Goal: Task Accomplishment & Management: Complete application form

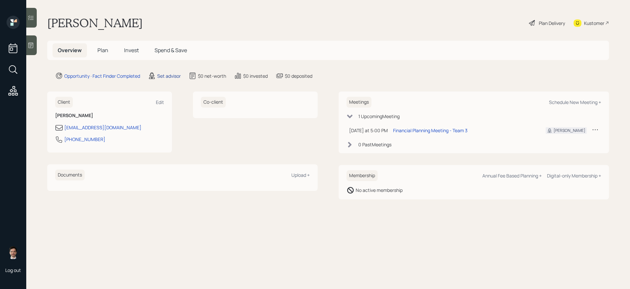
click at [171, 78] on div "Set advisor" at bounding box center [169, 75] width 24 height 7
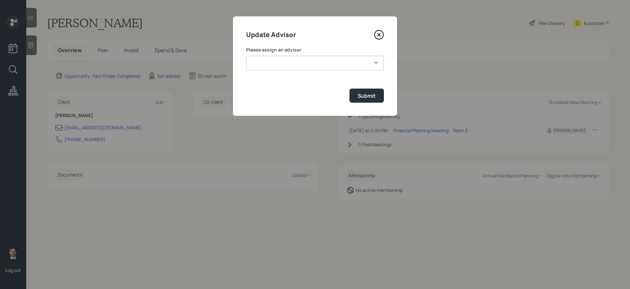
click at [275, 65] on select "[PERSON_NAME] [PERSON_NAME] [PERSON_NAME] End [PERSON_NAME] [PERSON_NAME] [PERS…" at bounding box center [315, 63] width 138 height 14
select select "ef6b64e1-8f62-4a74-b865-a7df4b35b836"
click at [246, 56] on select "[PERSON_NAME] [PERSON_NAME] [PERSON_NAME] End [PERSON_NAME] [PERSON_NAME] [PERS…" at bounding box center [315, 63] width 138 height 14
click at [368, 101] on button "Submit" at bounding box center [366, 96] width 34 height 14
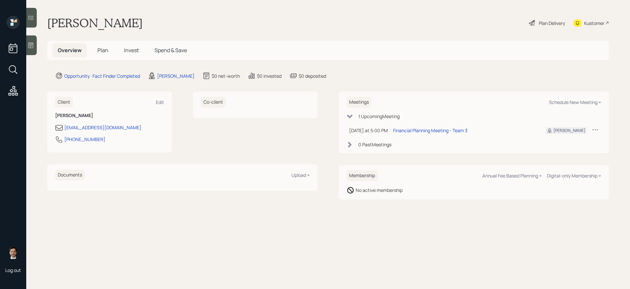
click at [96, 50] on h5 "Plan" at bounding box center [102, 50] width 21 height 14
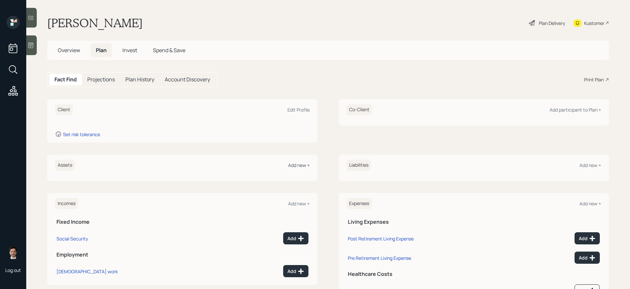
click at [297, 165] on div "Add new +" at bounding box center [299, 165] width 22 height 6
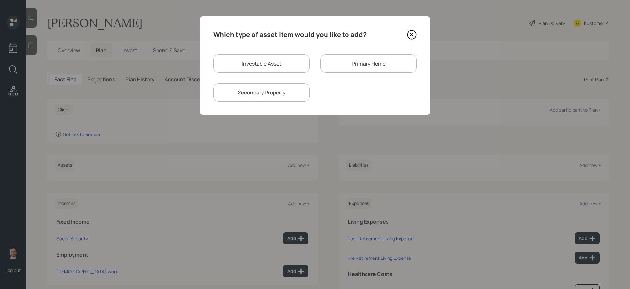
click at [284, 68] on div "Investable Asset" at bounding box center [261, 63] width 96 height 18
select select "taxable"
select select "balanced"
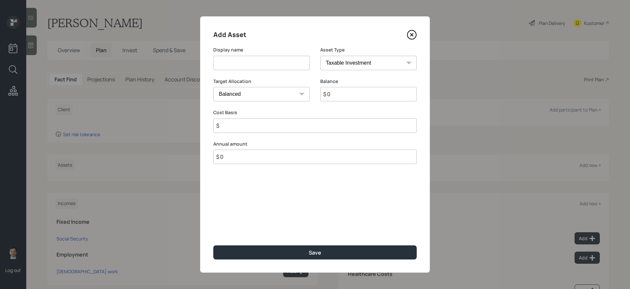
click at [258, 66] on input at bounding box center [261, 63] width 96 height 14
type input "Checking"
select select "emergency_fund"
type input "$ 3,000"
click at [213, 244] on button "Save" at bounding box center [314, 252] width 203 height 14
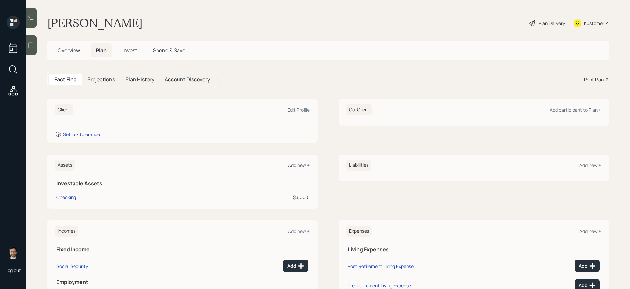
click at [301, 165] on div "Add new +" at bounding box center [299, 165] width 22 height 6
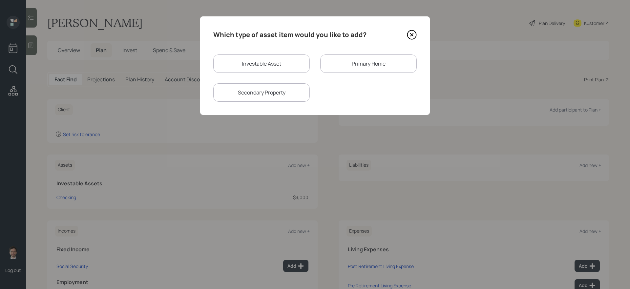
click at [280, 55] on div "Investable Asset" at bounding box center [261, 63] width 96 height 18
select select "taxable"
select select "balanced"
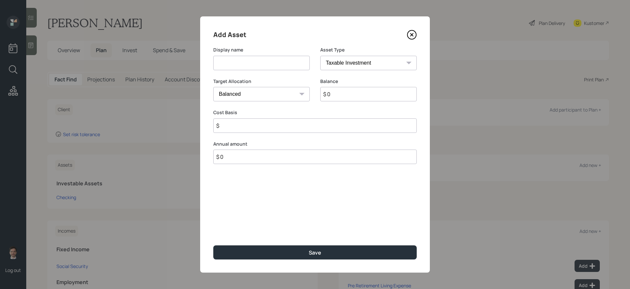
click at [272, 62] on input at bounding box center [261, 63] width 96 height 14
type input "Savings"
type input "$ 100,000"
click at [282, 101] on select "Cash Conservative Balanced Aggressive" at bounding box center [261, 94] width 96 height 14
select select "uninvested"
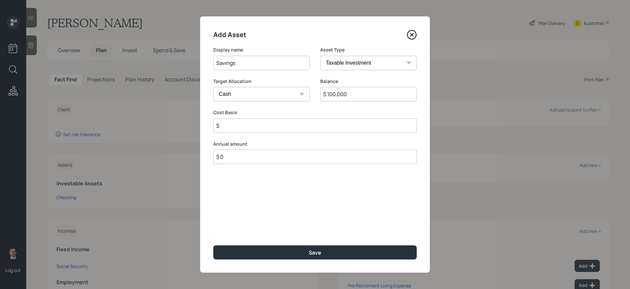
click at [213, 87] on select "Cash Conservative Balanced Aggressive" at bounding box center [261, 94] width 96 height 14
click at [267, 124] on input "$" at bounding box center [314, 125] width 203 height 14
type input "$ 100,000"
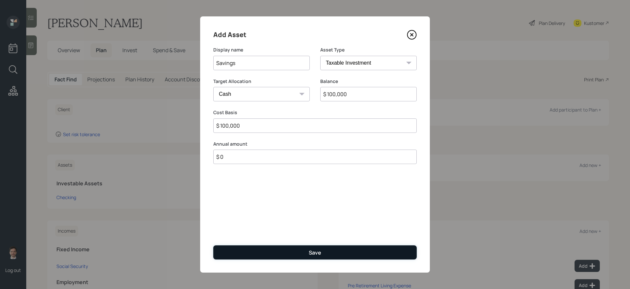
click at [296, 244] on button "Save" at bounding box center [314, 252] width 203 height 14
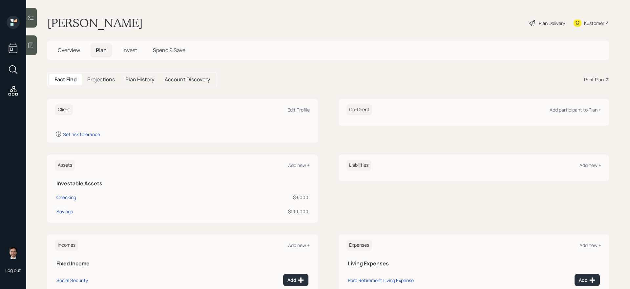
scroll to position [73, 0]
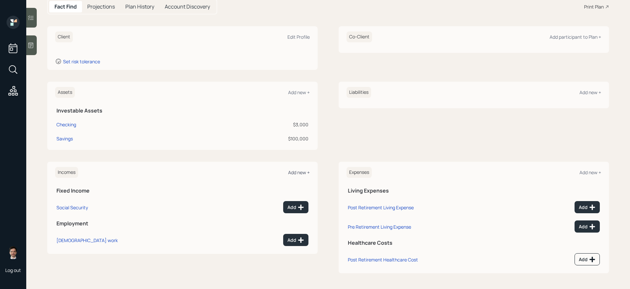
click at [297, 172] on div "Add new +" at bounding box center [299, 172] width 22 height 6
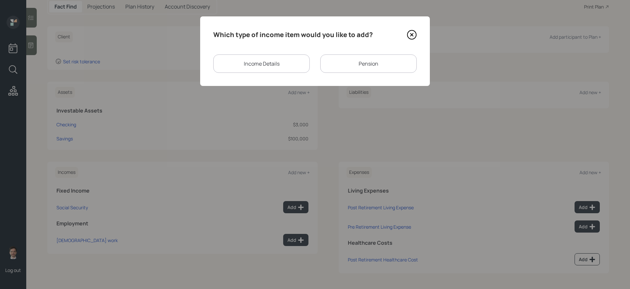
click at [365, 67] on div "Pension" at bounding box center [368, 63] width 96 height 18
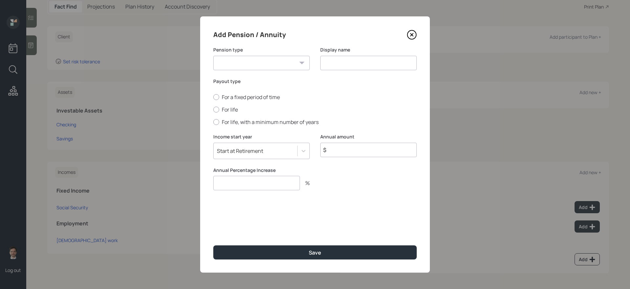
click at [277, 69] on select "Pension Annuity" at bounding box center [261, 63] width 96 height 14
select select "annuity"
click at [213, 56] on select "Pension Annuity" at bounding box center [261, 63] width 96 height 14
click at [345, 61] on input at bounding box center [368, 63] width 96 height 14
type input "Annuities"
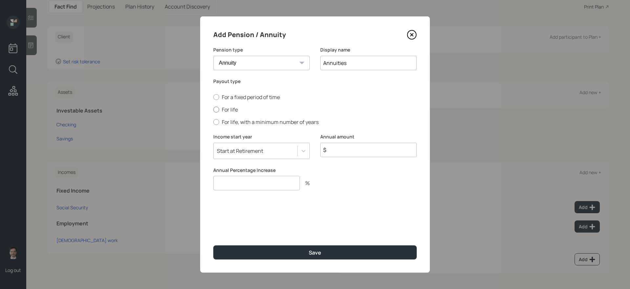
click at [232, 112] on label "For life" at bounding box center [314, 109] width 203 height 7
click at [213, 110] on input "For life" at bounding box center [213, 110] width 0 height 0
radio input "true"
click at [391, 148] on input "$" at bounding box center [368, 150] width 96 height 14
type input "$ 43,200"
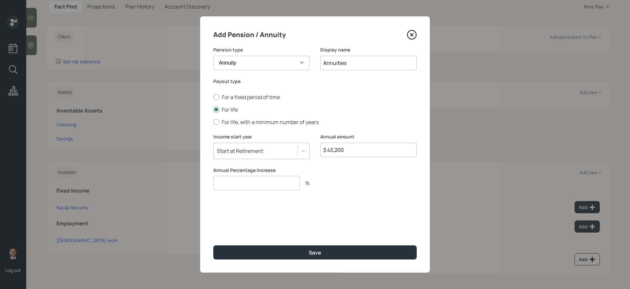
click at [245, 182] on input "number" at bounding box center [256, 183] width 87 height 14
type input "0"
click at [213, 244] on button "Save" at bounding box center [314, 252] width 203 height 14
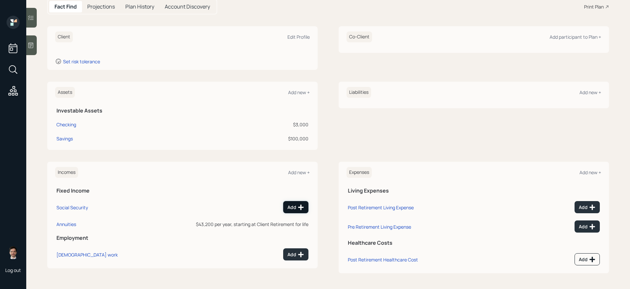
click at [288, 207] on div "Add" at bounding box center [295, 207] width 17 height 7
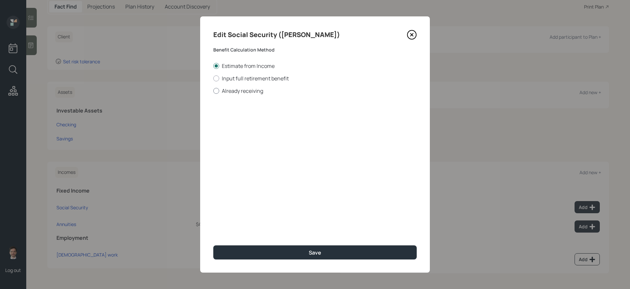
click at [252, 94] on label "Already receiving" at bounding box center [314, 90] width 203 height 7
click at [213, 91] on input "Already receiving" at bounding box center [213, 91] width 0 height 0
radio input "true"
click at [246, 120] on input "$" at bounding box center [314, 118] width 203 height 14
type input "$ 2,800"
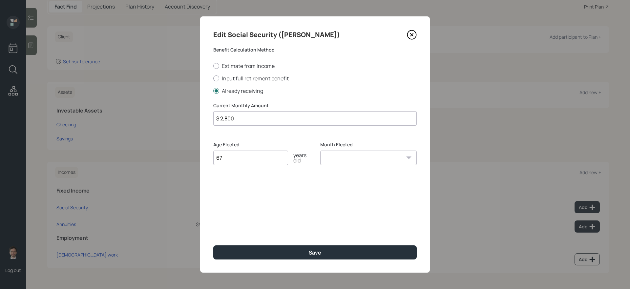
type input "67"
click at [213, 244] on button "Save" at bounding box center [314, 252] width 203 height 14
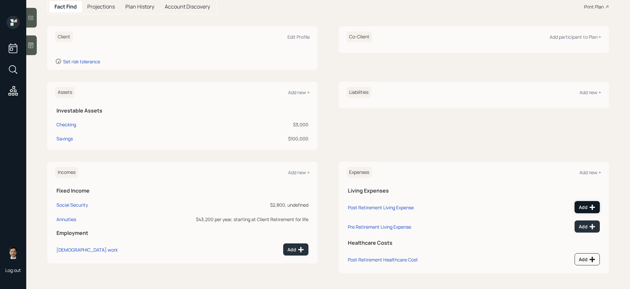
click at [482, 203] on button "Add" at bounding box center [586, 207] width 25 height 12
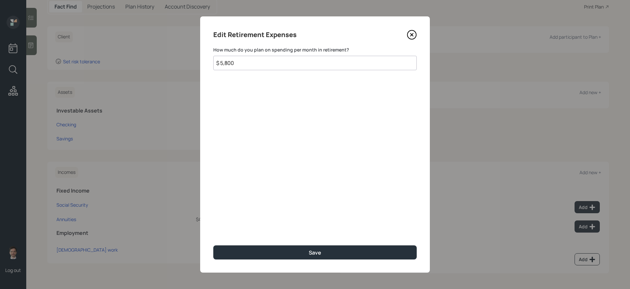
type input "$ 5,800"
click at [213, 244] on button "Save" at bounding box center [314, 252] width 203 height 14
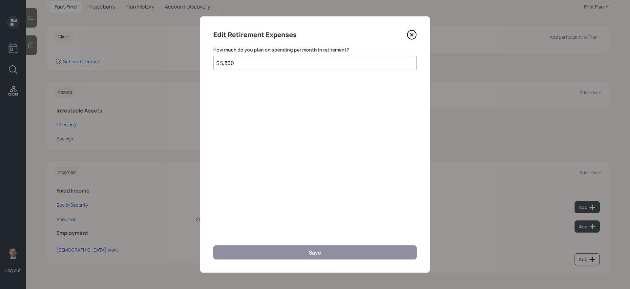
scroll to position [68, 0]
